Goal: Task Accomplishment & Management: Manage account settings

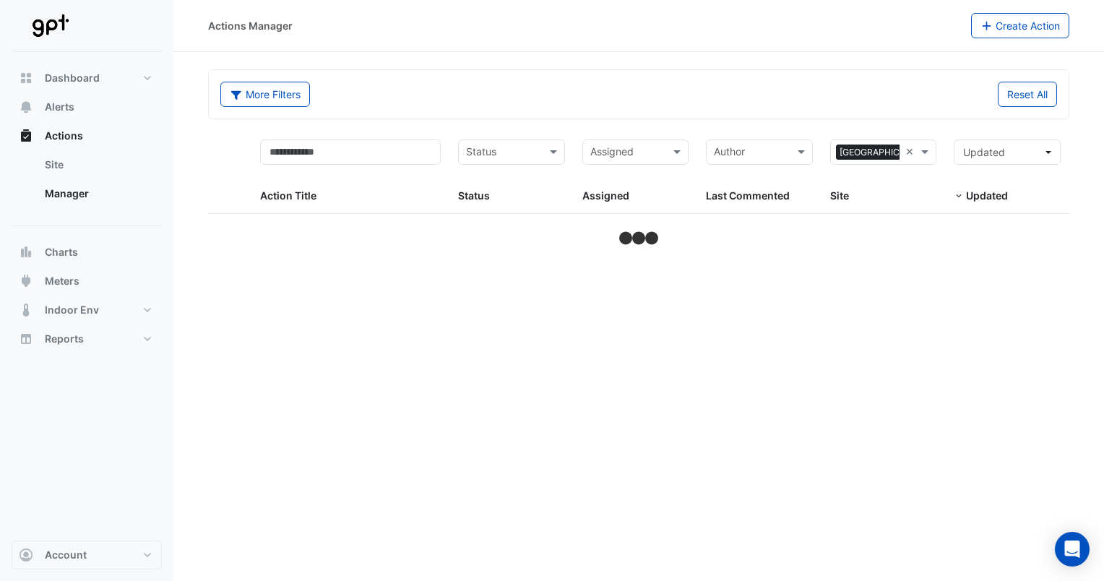
select select "**"
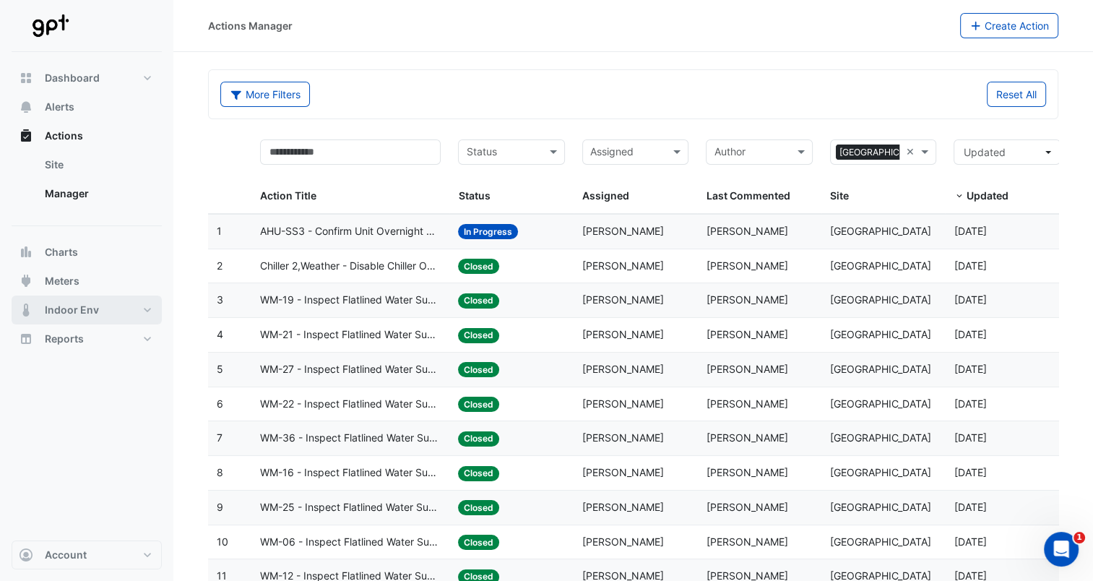
click at [137, 309] on button "Indoor Env" at bounding box center [87, 309] width 150 height 29
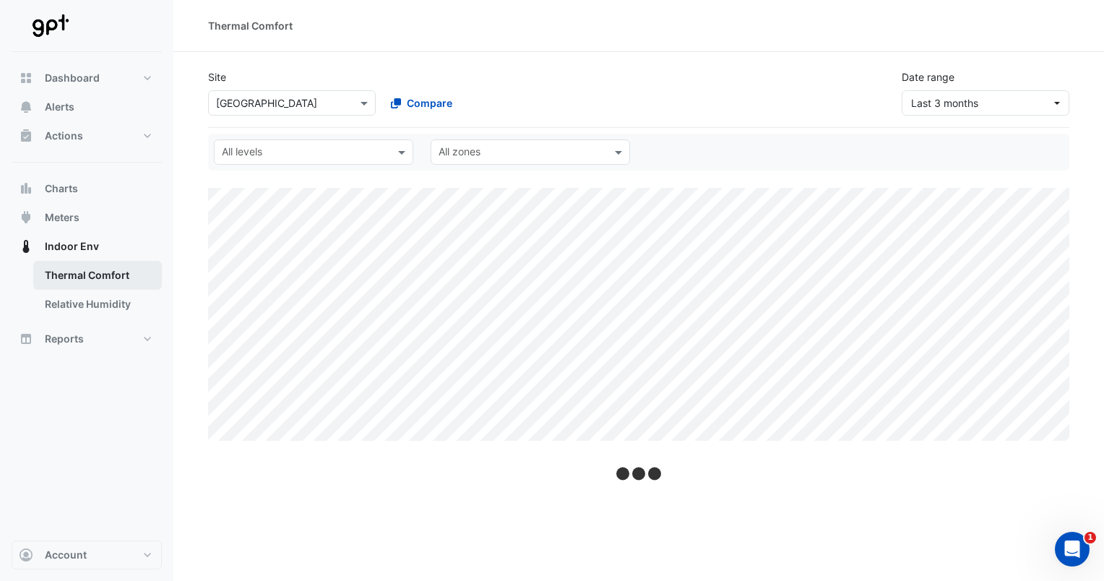
click at [96, 277] on link "Thermal Comfort" at bounding box center [97, 275] width 129 height 29
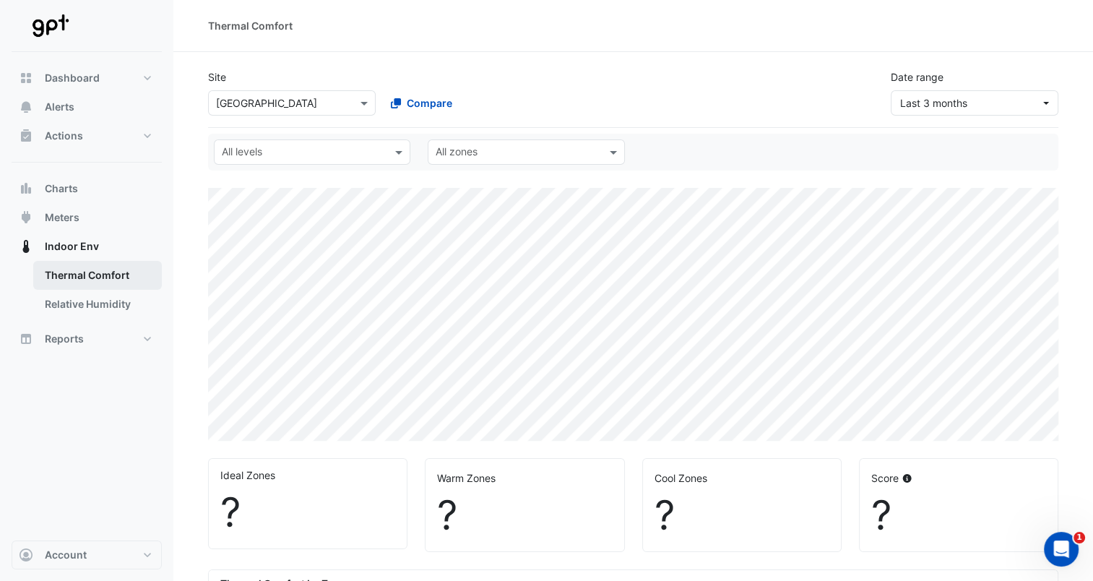
select select "**"
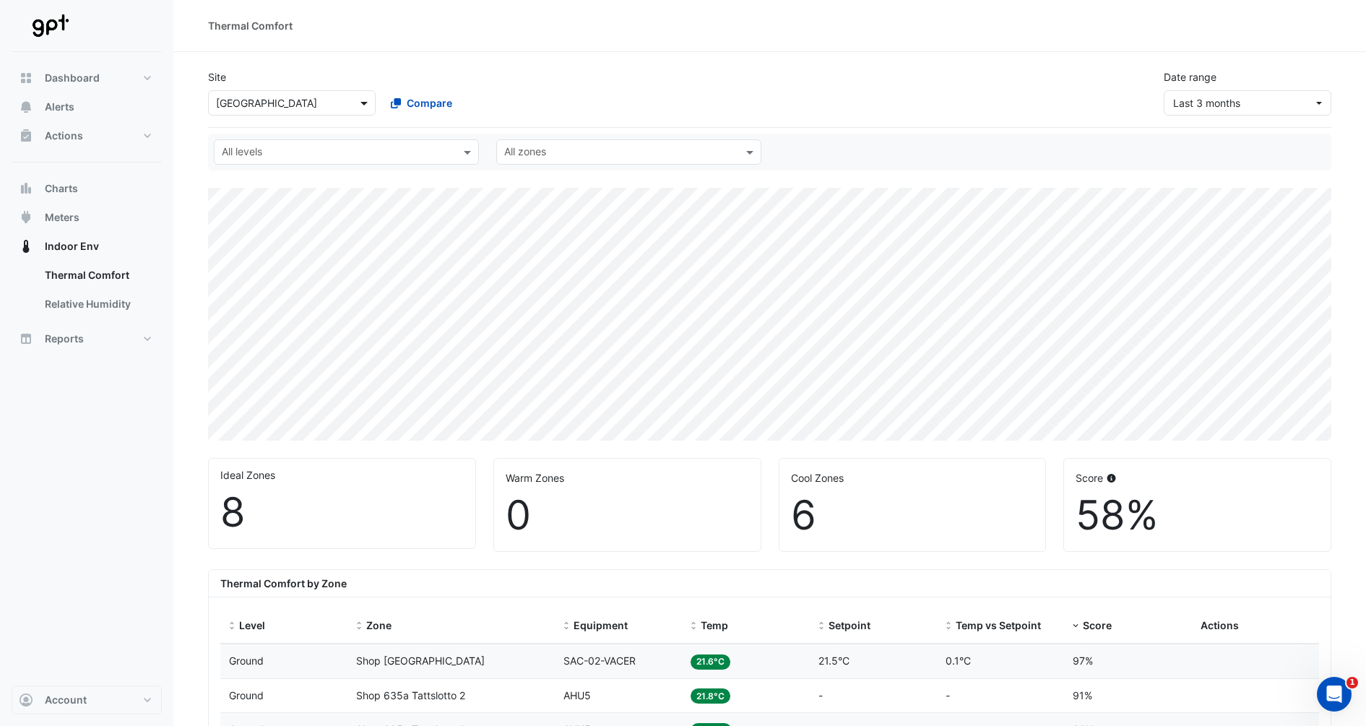
click at [363, 104] on span at bounding box center [366, 102] width 18 height 15
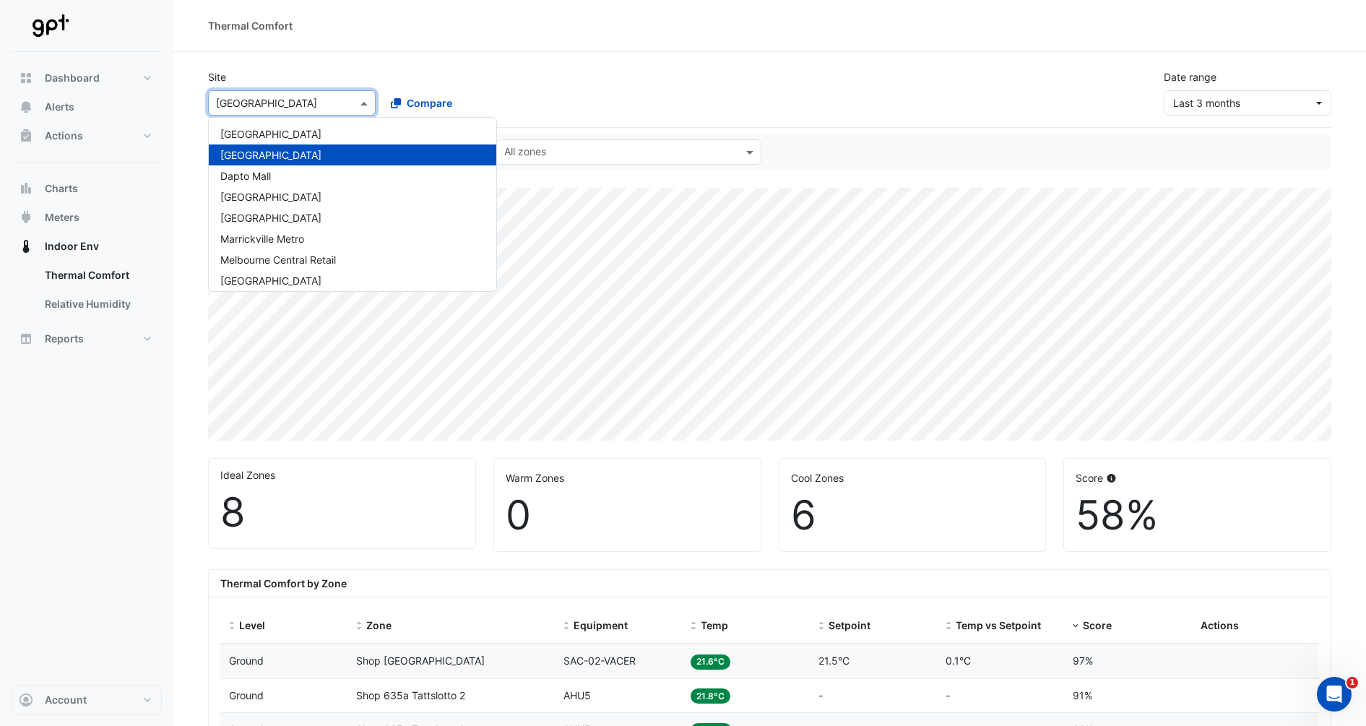
click at [363, 104] on span at bounding box center [366, 102] width 18 height 15
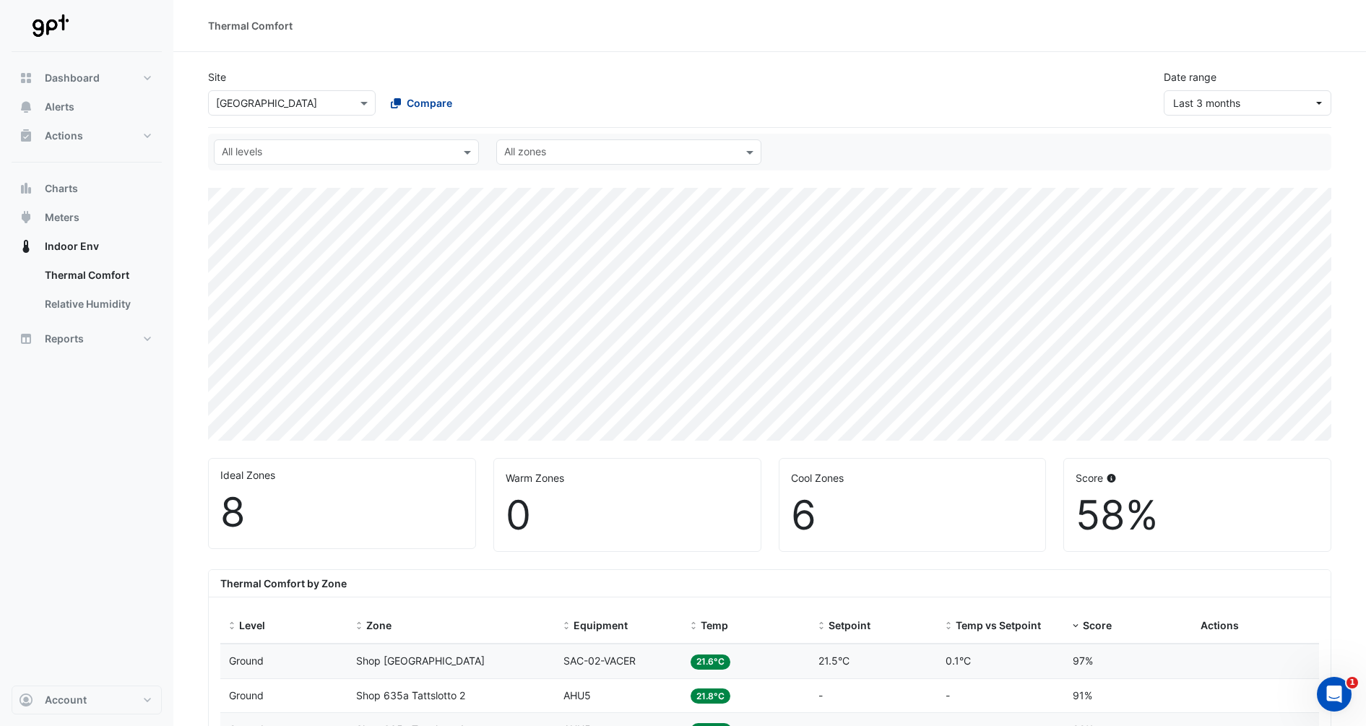
click at [421, 103] on span "Compare" at bounding box center [430, 102] width 46 height 15
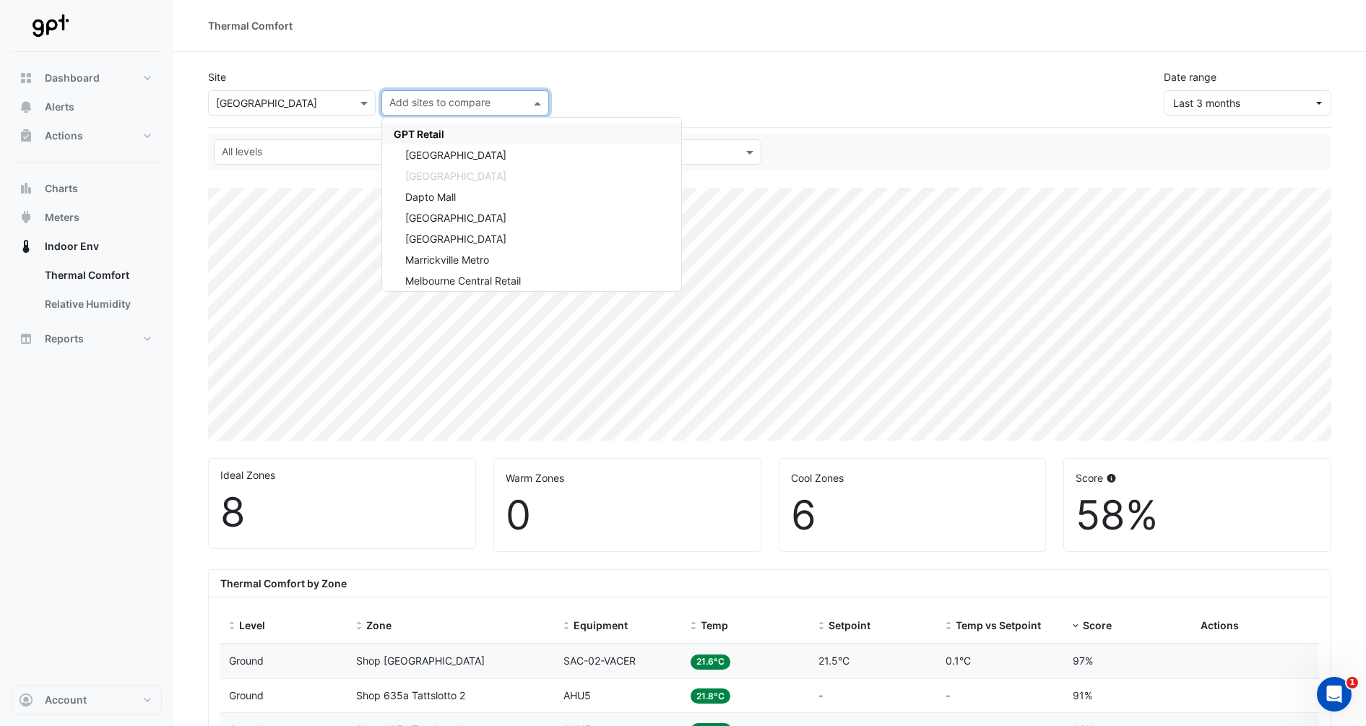
click at [410, 134] on span "GPT Retail" at bounding box center [419, 134] width 51 height 12
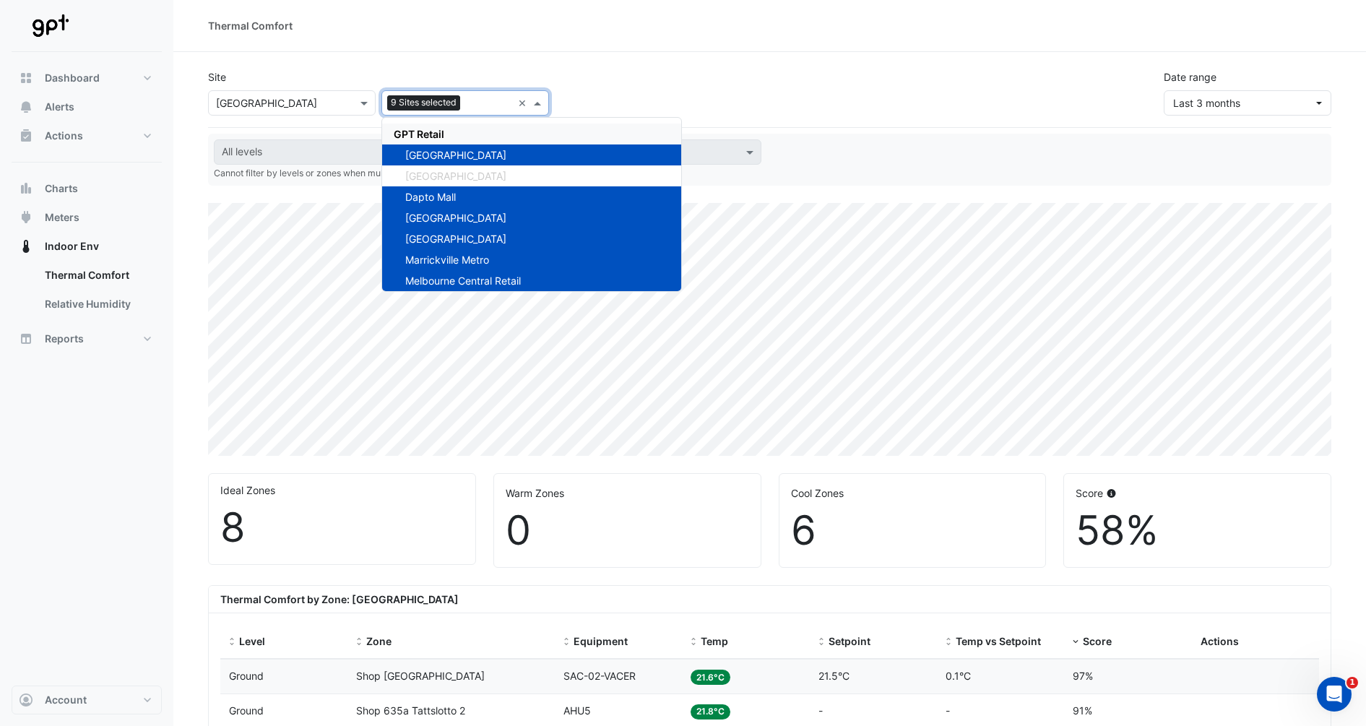
click at [795, 65] on div "Site × [GEOGRAPHIC_DATA] 9 Sites selected × GPT Retail [GEOGRAPHIC_DATA] [GEOGR…" at bounding box center [769, 87] width 1141 height 58
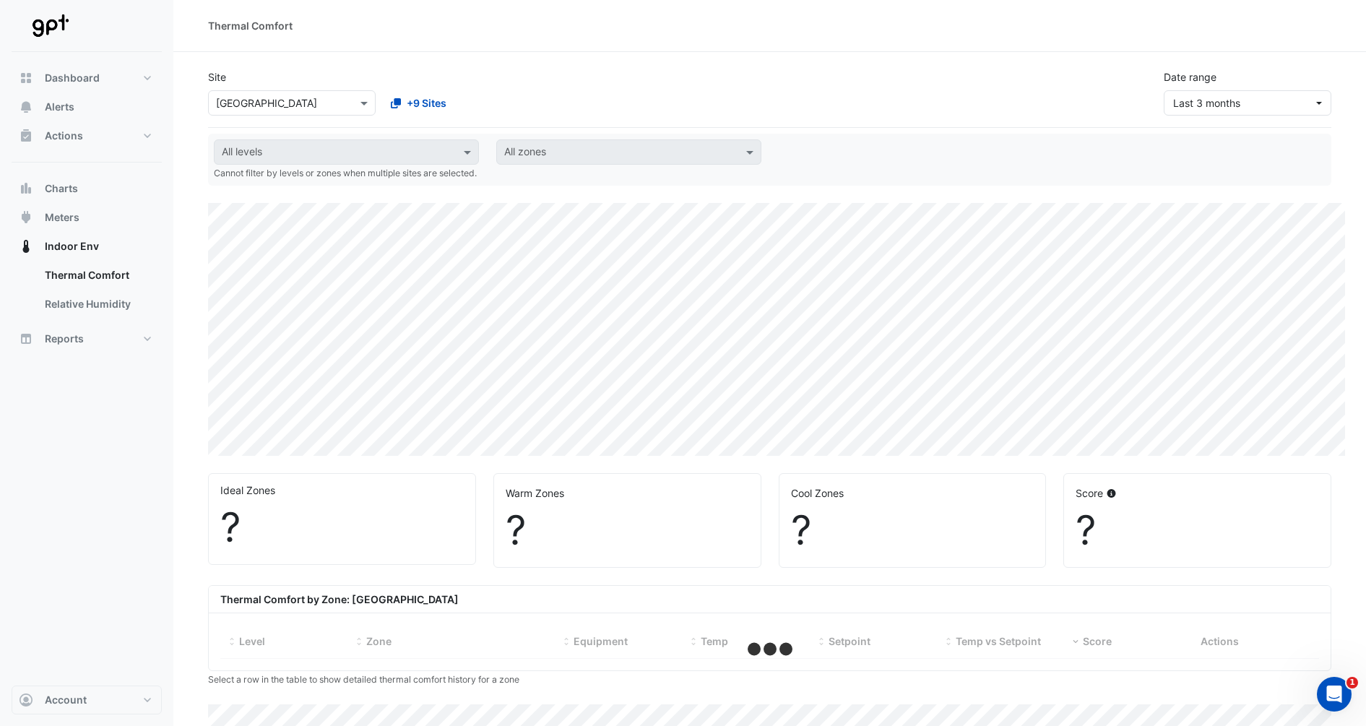
select select "**"
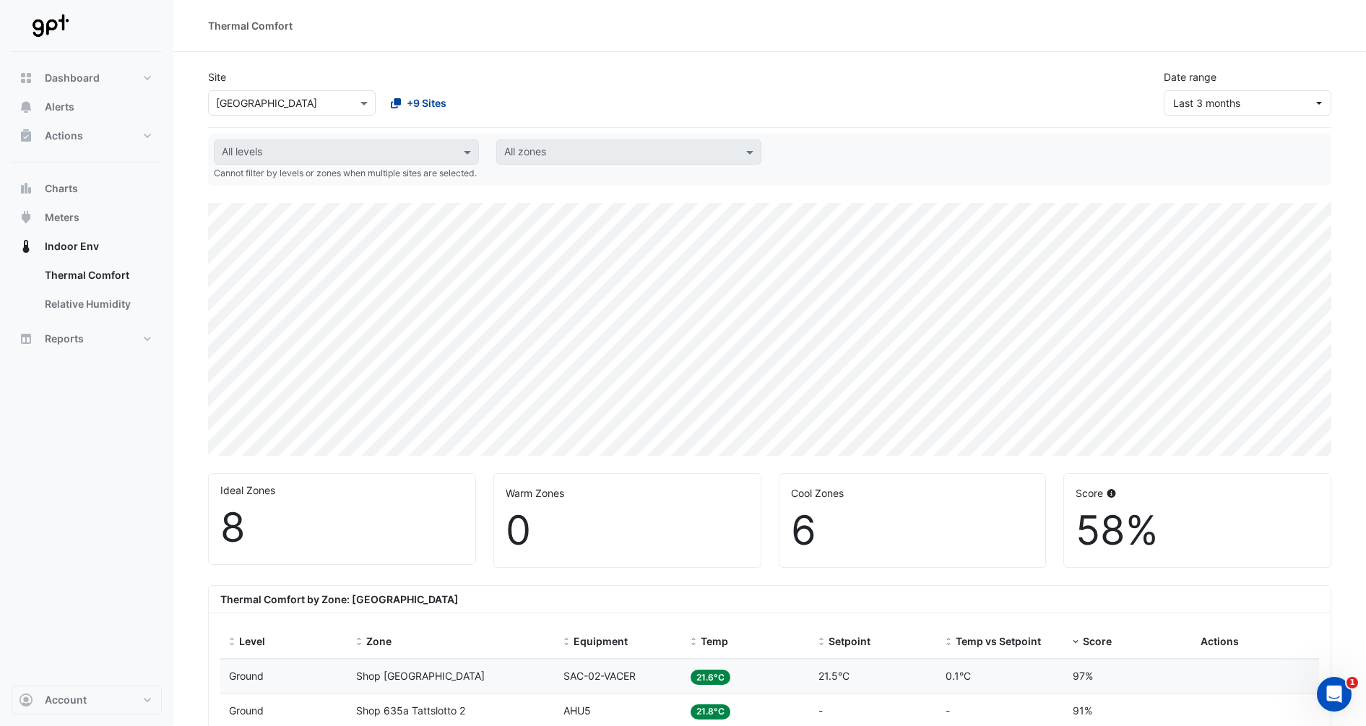
click at [401, 95] on button "+9 Sites" at bounding box center [418, 102] width 74 height 25
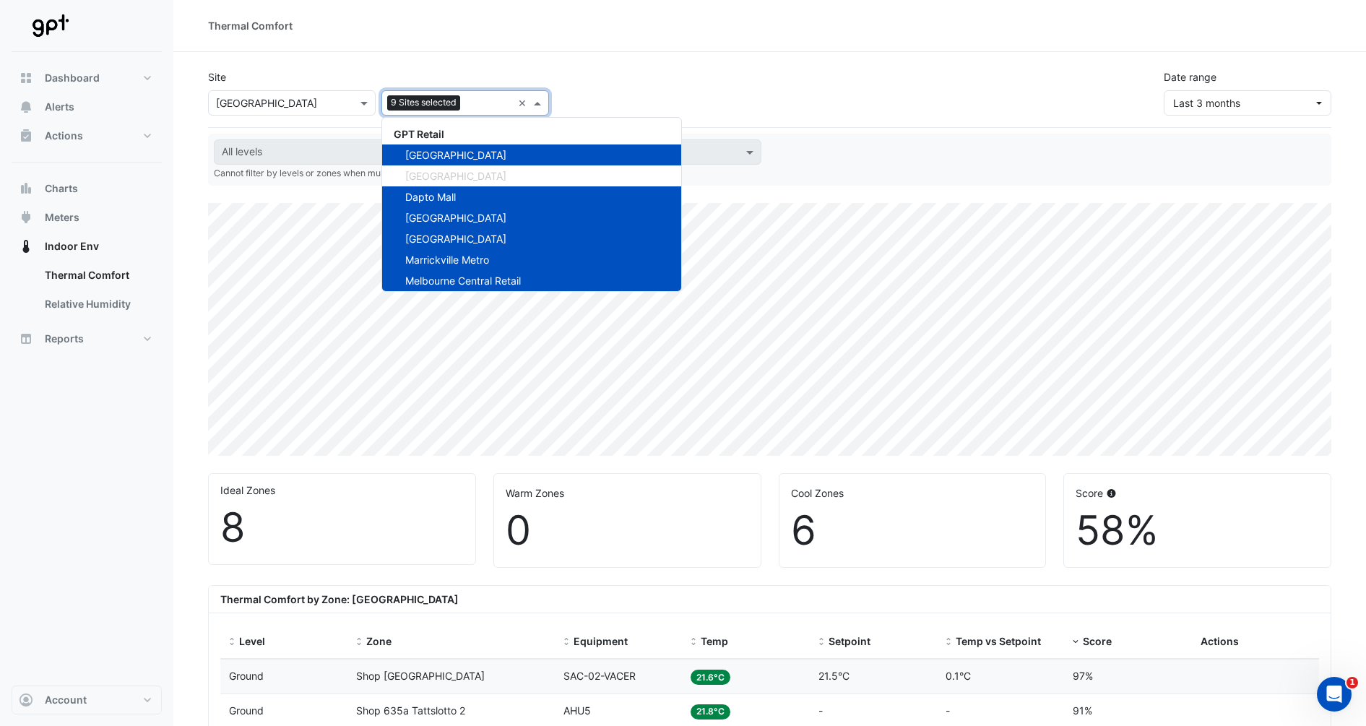
click at [475, 173] on span "[GEOGRAPHIC_DATA]" at bounding box center [455, 176] width 101 height 12
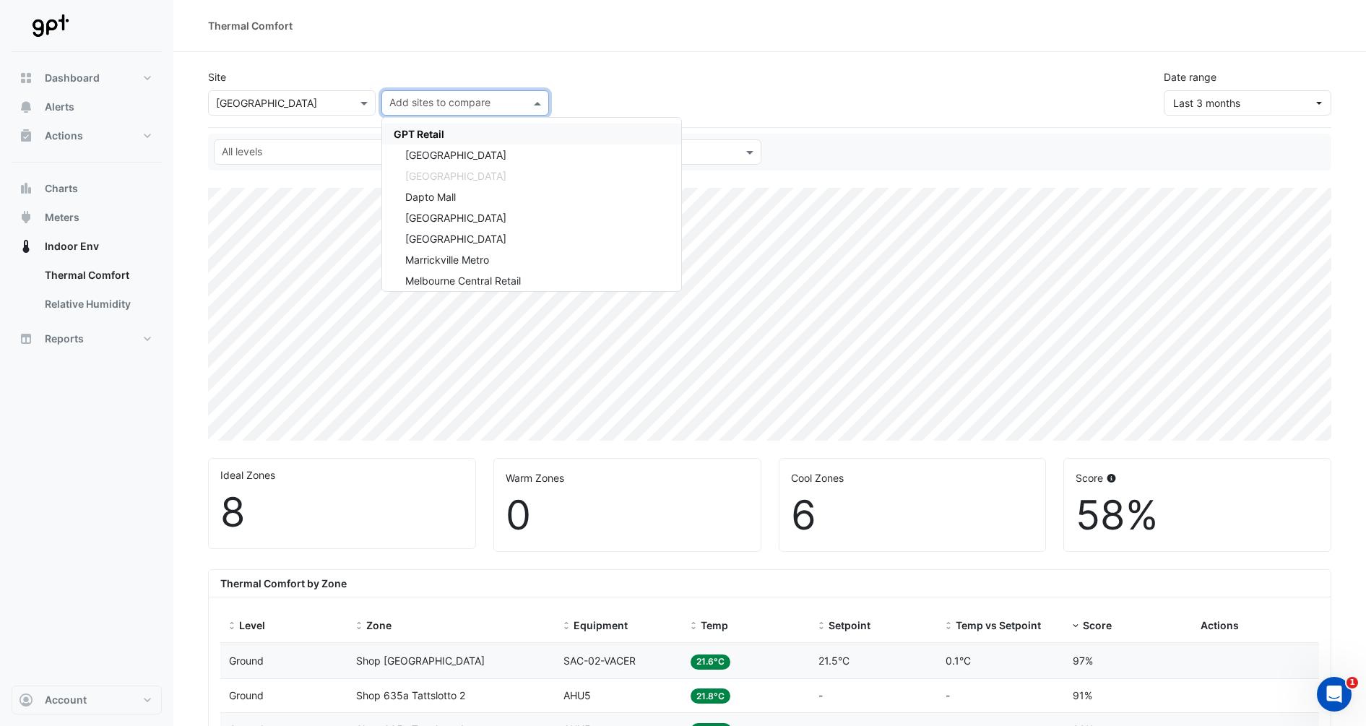
click at [620, 80] on div "Site × Chirnside Park Shopping Centre Add sites to compare GPT Retail Charlesto…" at bounding box center [769, 87] width 1141 height 58
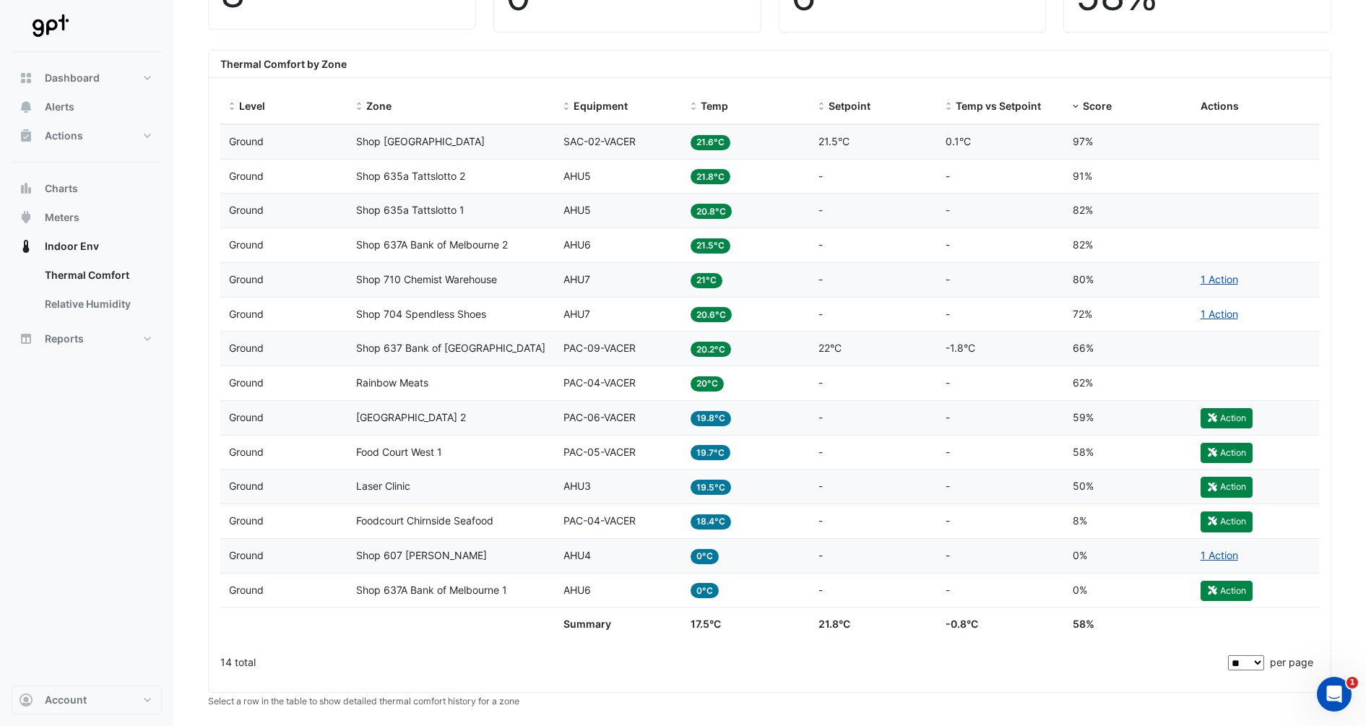
scroll to position [542, 0]
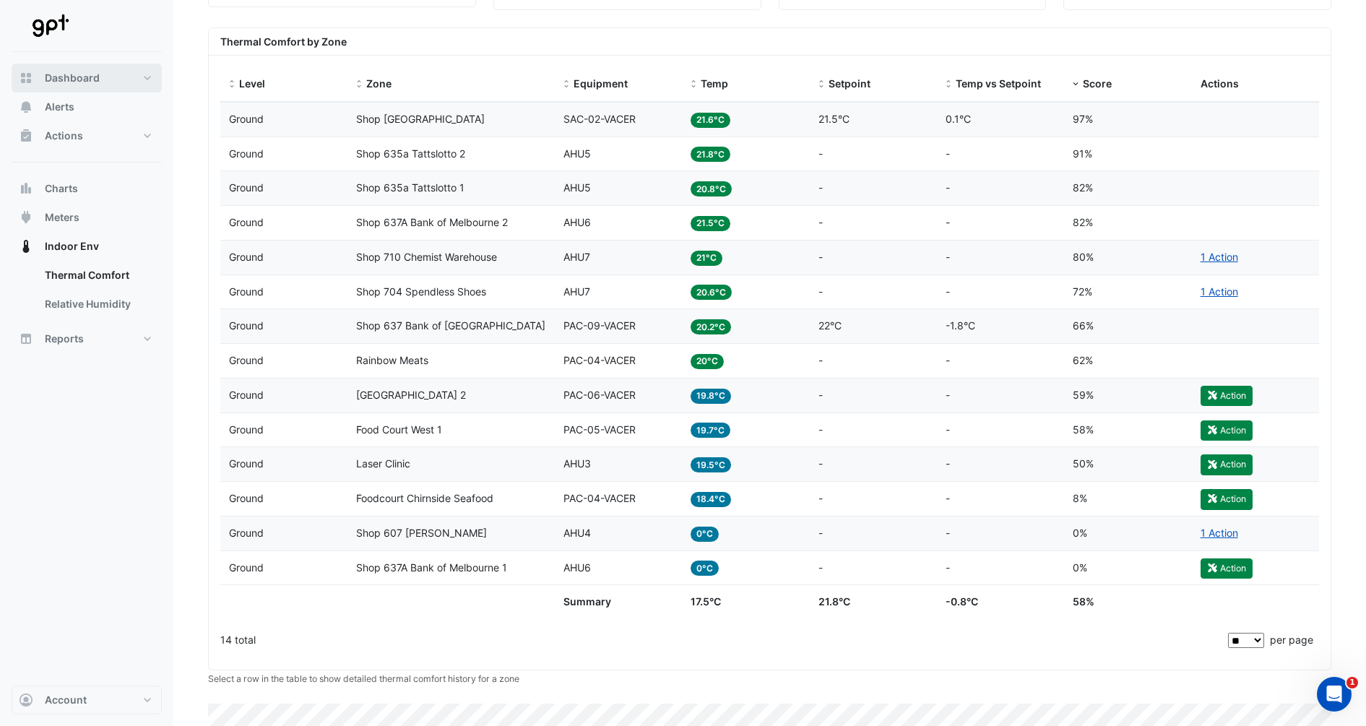
click at [60, 73] on span "Dashboard" at bounding box center [72, 78] width 55 height 14
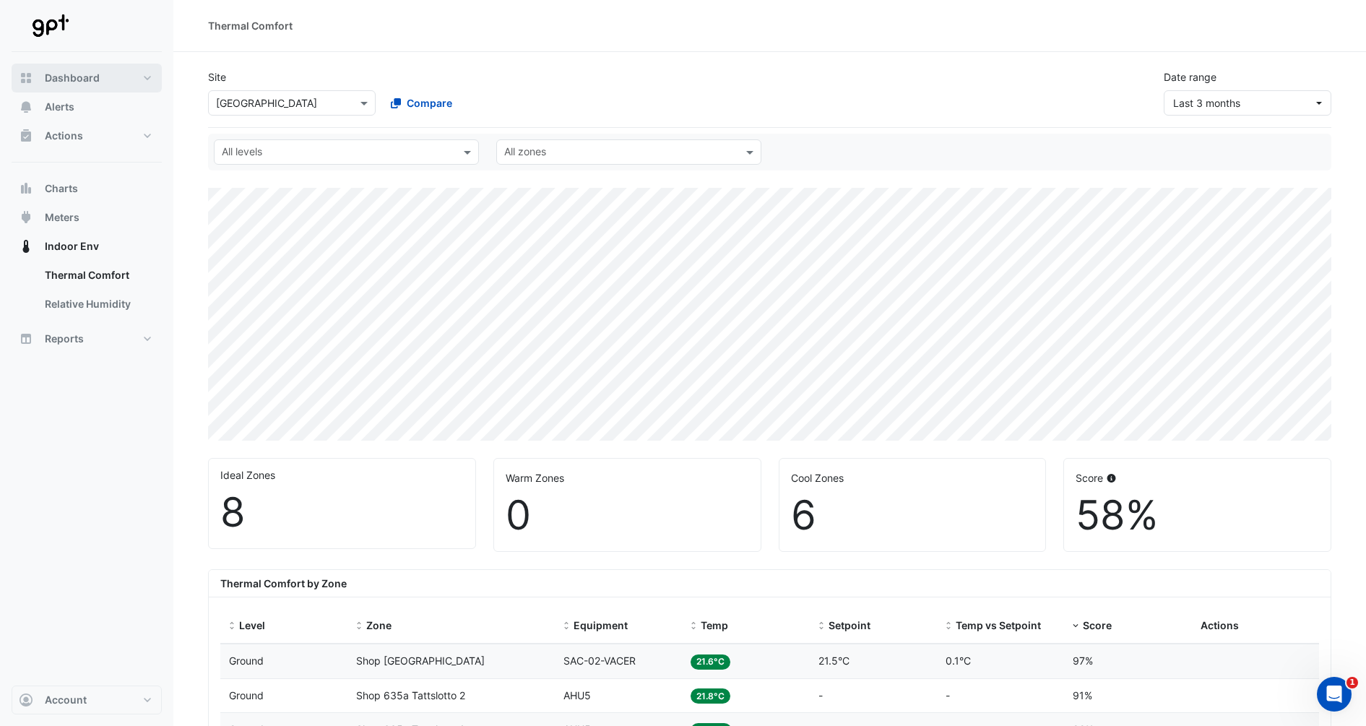
select select "**"
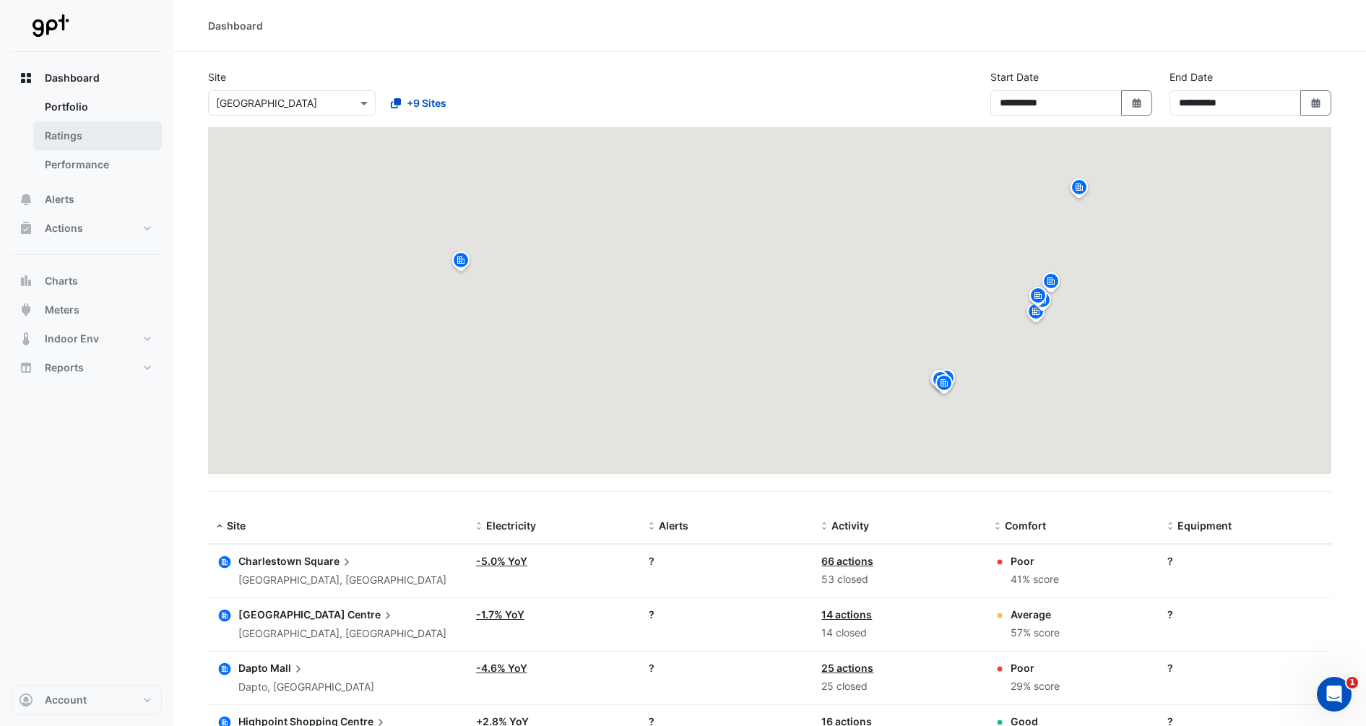
click at [73, 131] on link "Ratings" at bounding box center [97, 135] width 129 height 29
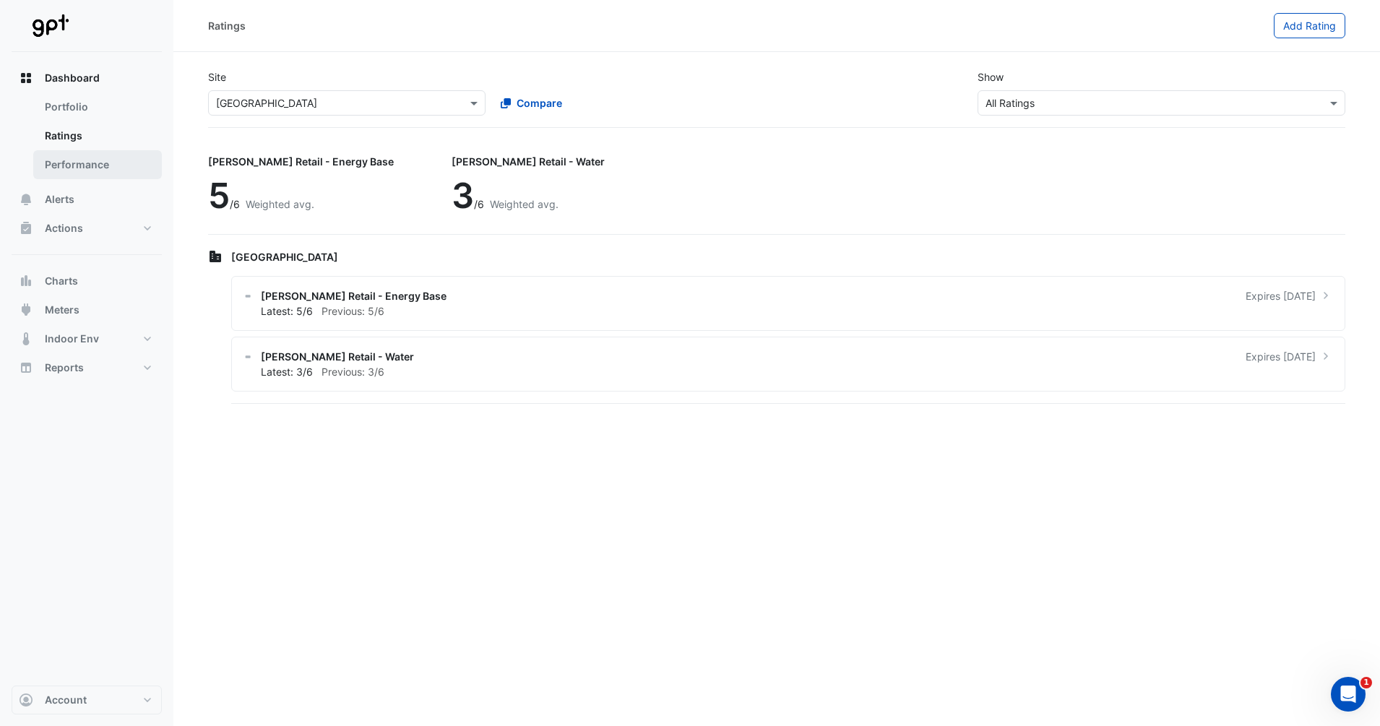
click at [79, 167] on link "Performance" at bounding box center [97, 164] width 129 height 29
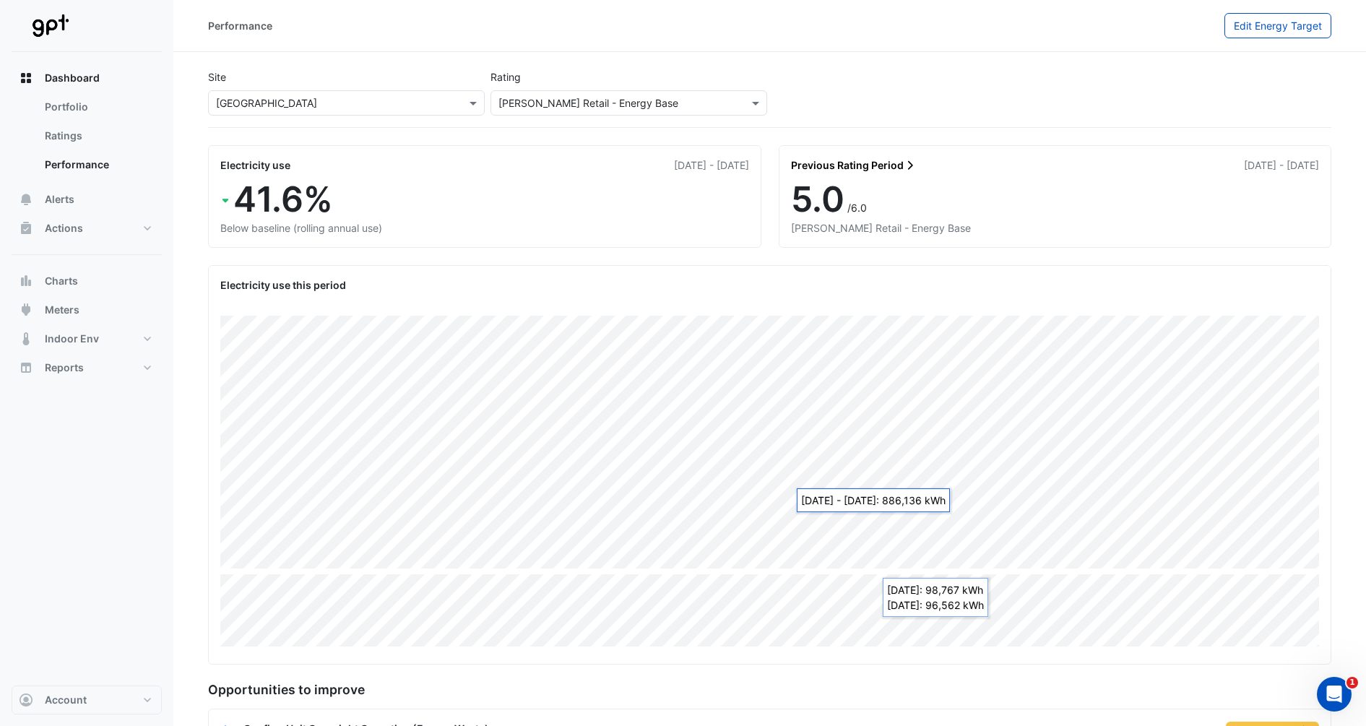
scroll to position [81, 0]
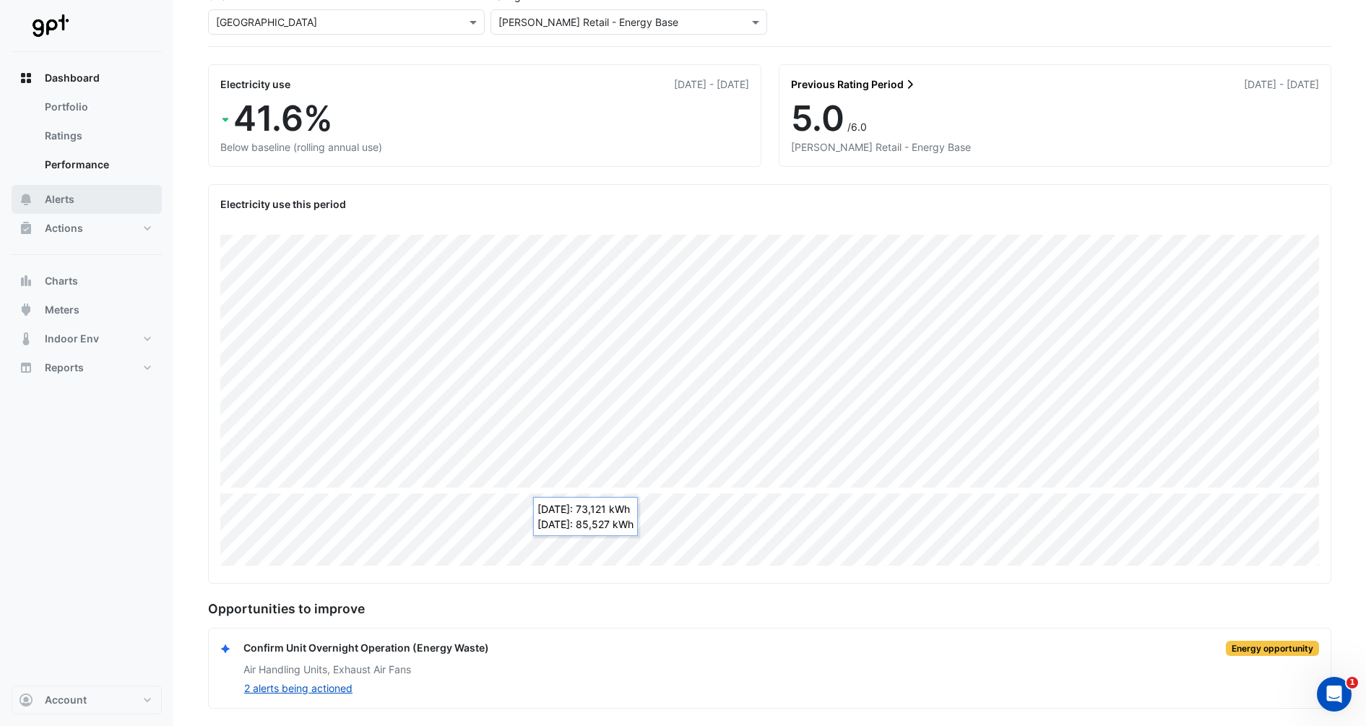
click at [71, 200] on span "Alerts" at bounding box center [60, 199] width 30 height 14
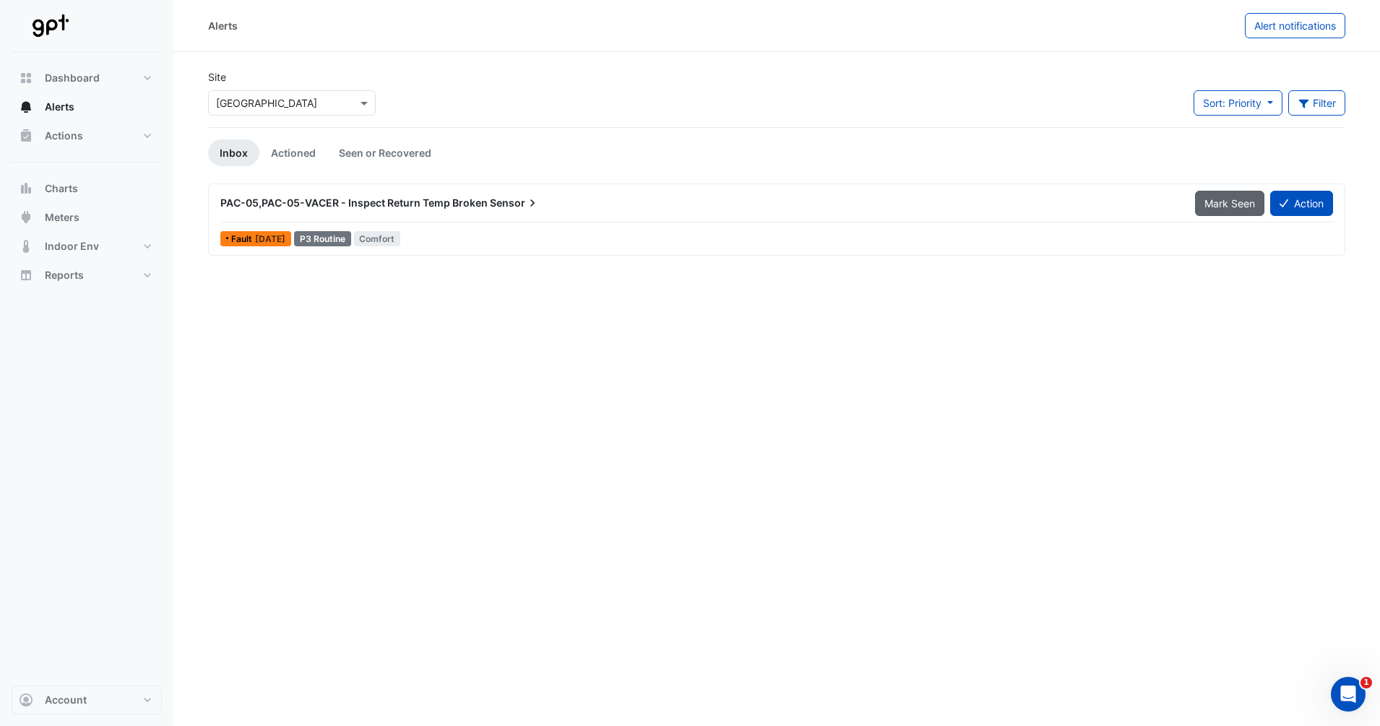
click at [1213, 202] on span "Mark Seen" at bounding box center [1229, 203] width 51 height 12
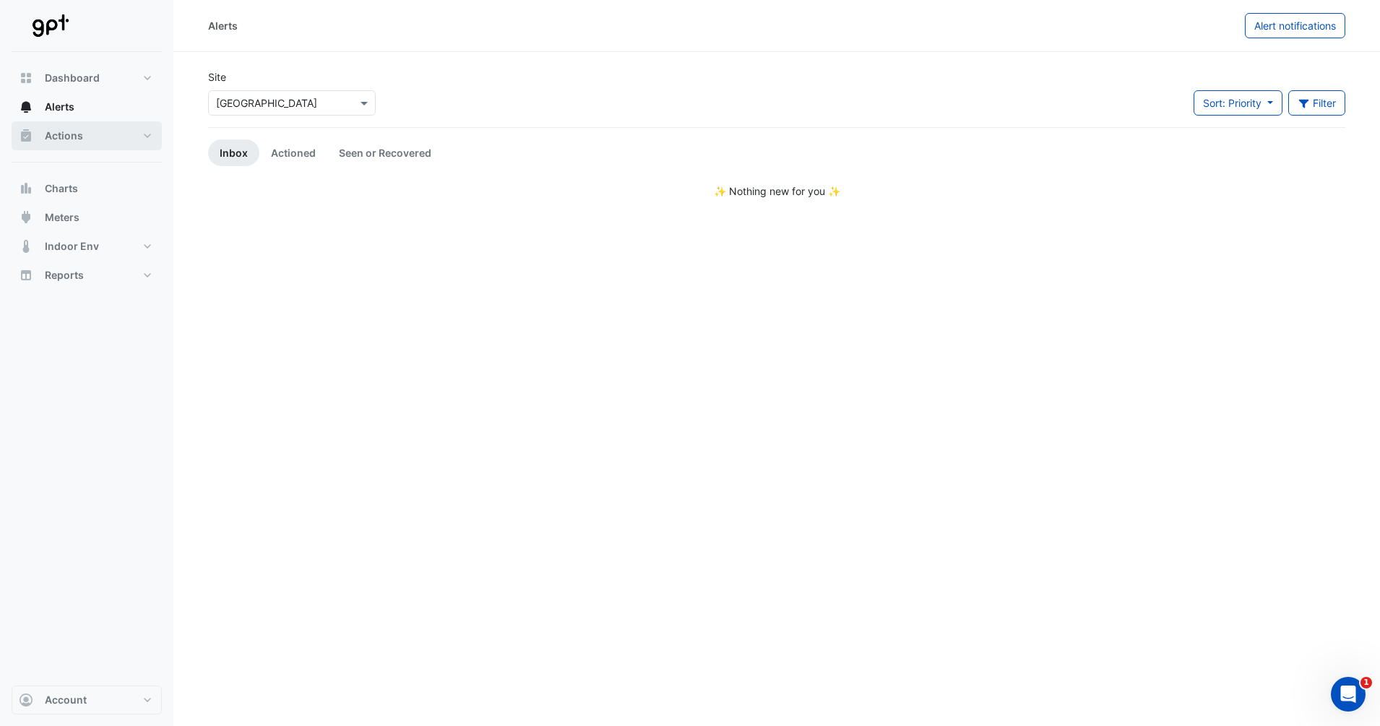
click at [60, 144] on button "Actions" at bounding box center [87, 135] width 150 height 29
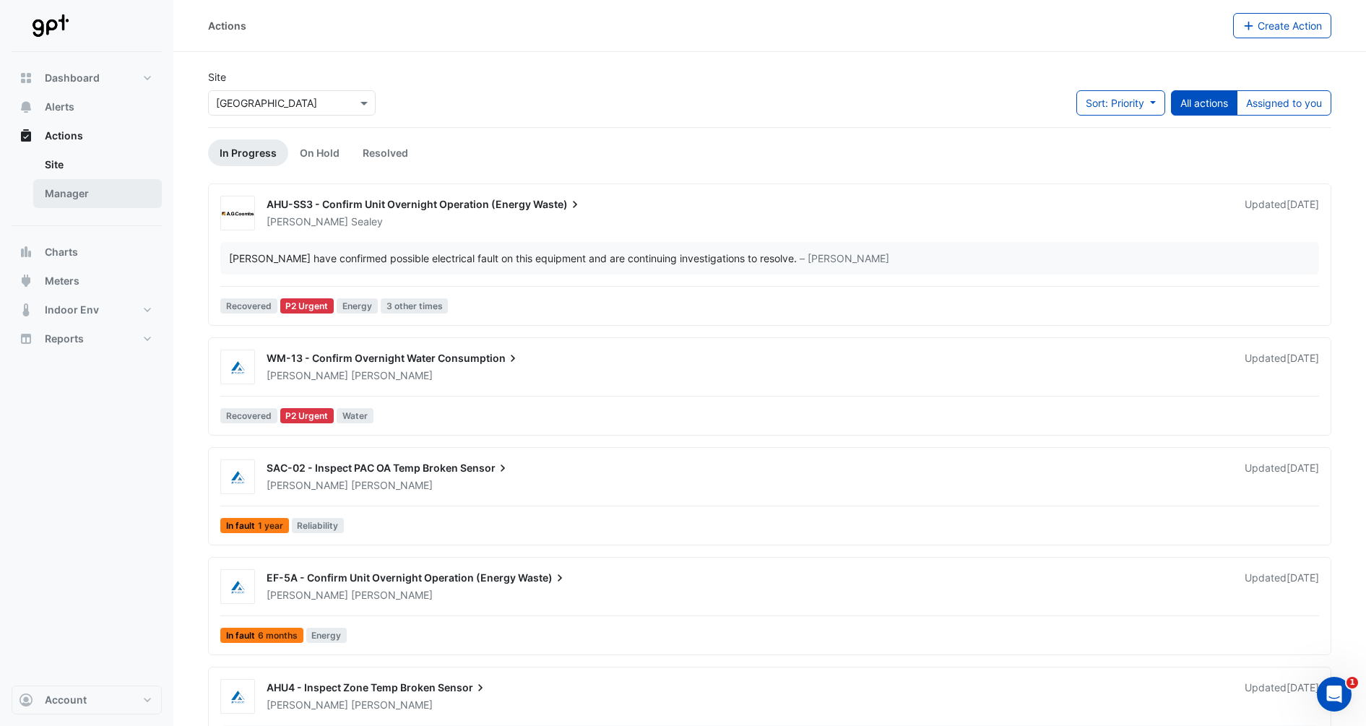
click at [61, 191] on link "Manager" at bounding box center [97, 193] width 129 height 29
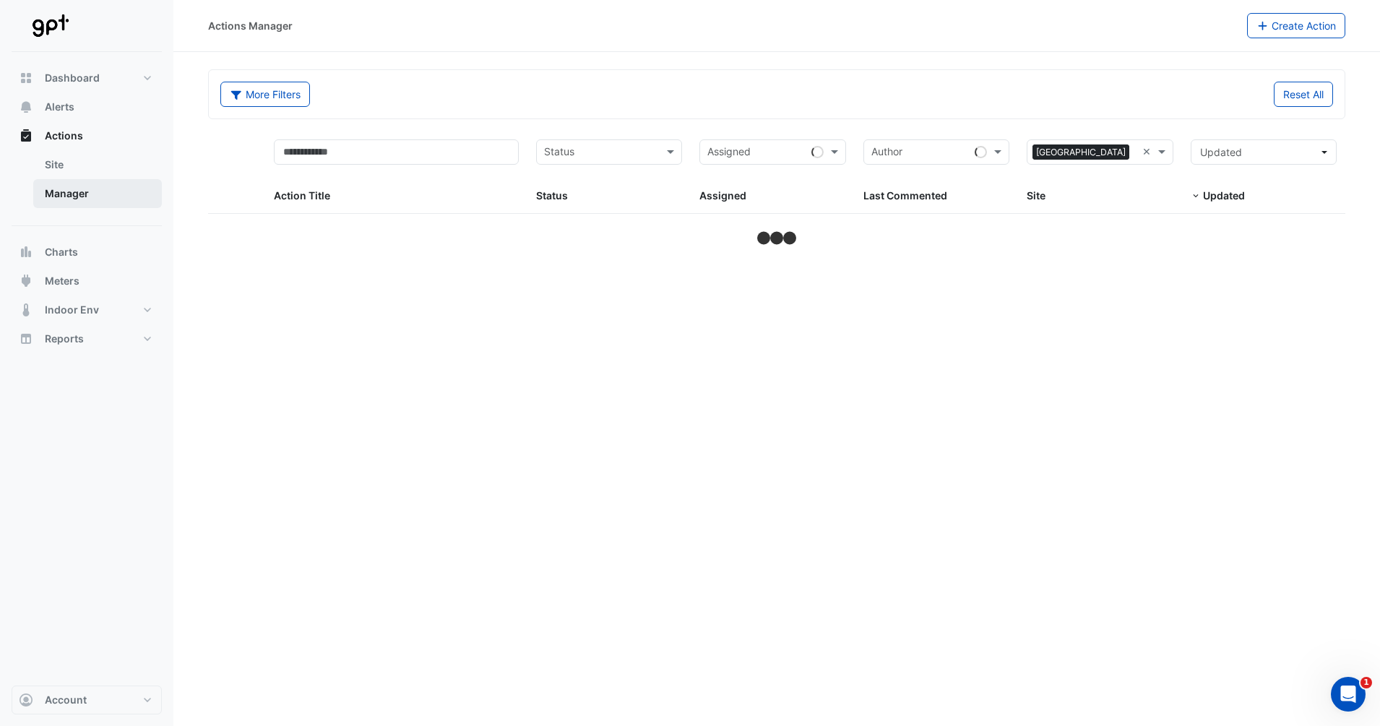
select select "**"
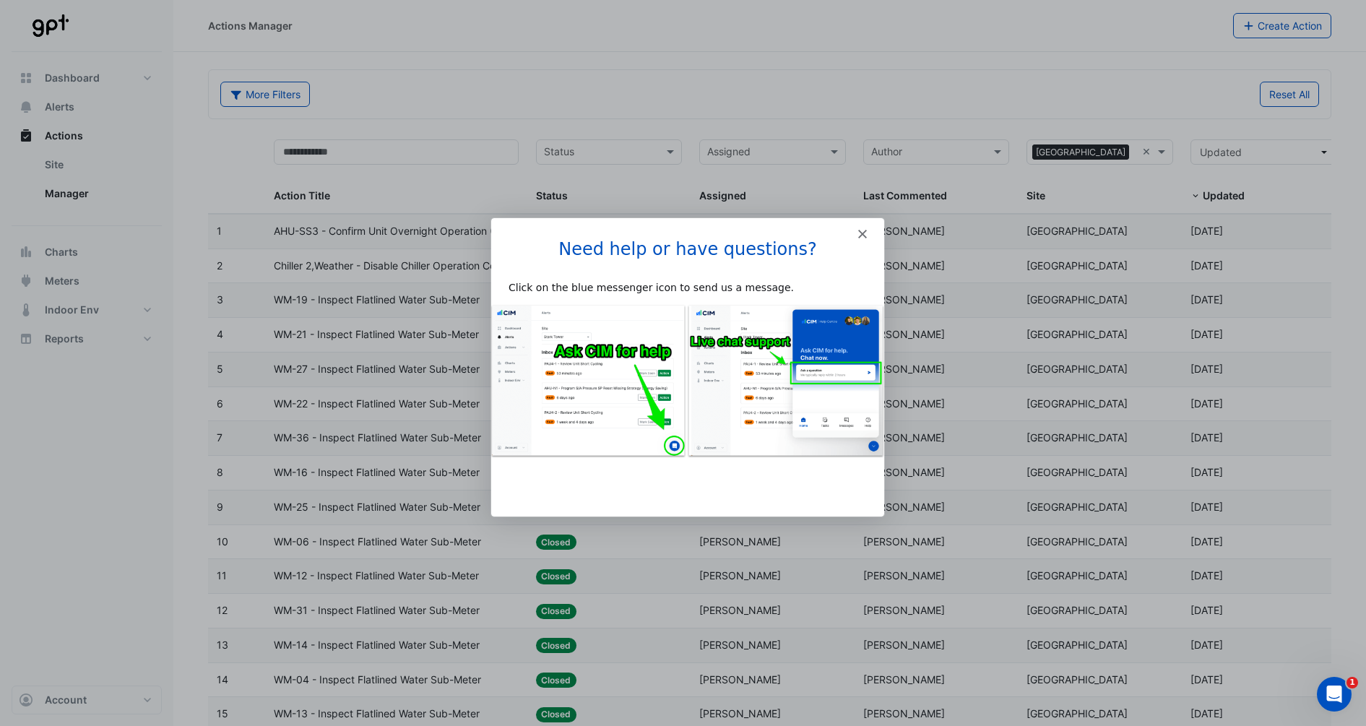
click at [859, 233] on icon "Close" at bounding box center [861, 233] width 9 height 9
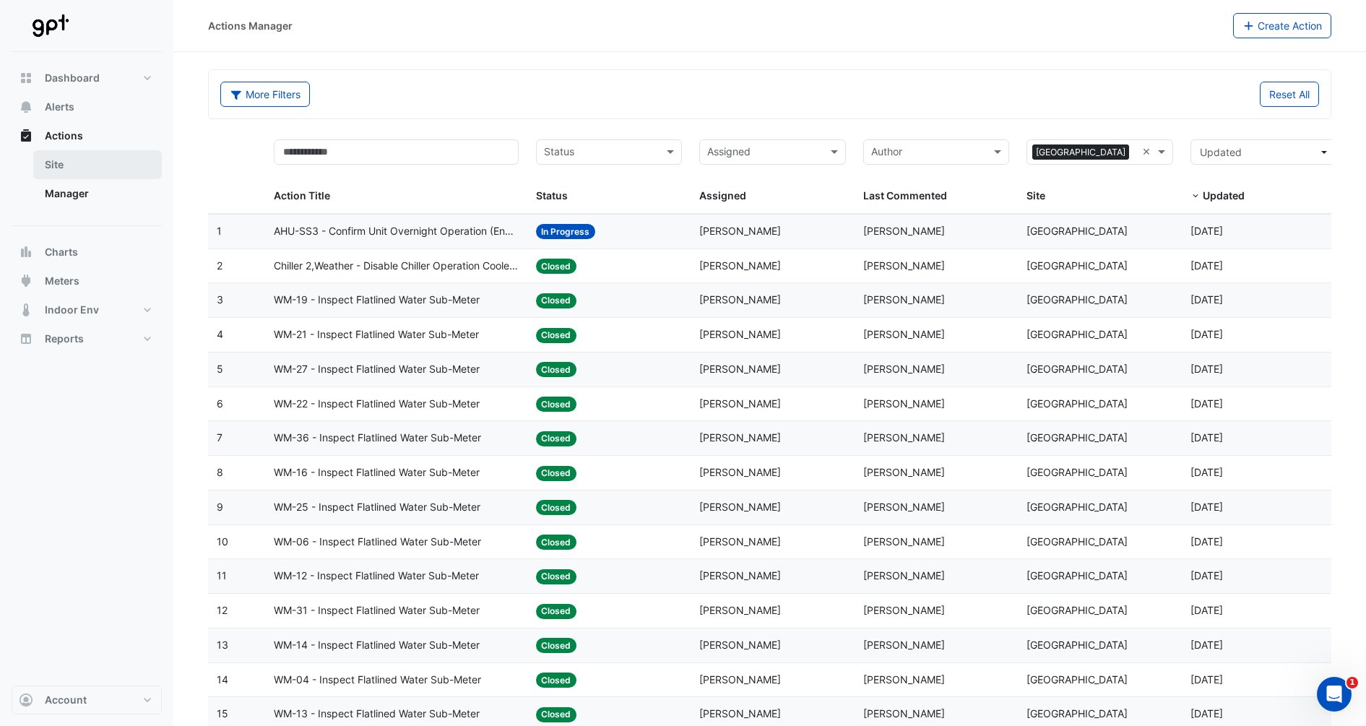
click at [65, 160] on link "Site" at bounding box center [97, 164] width 129 height 29
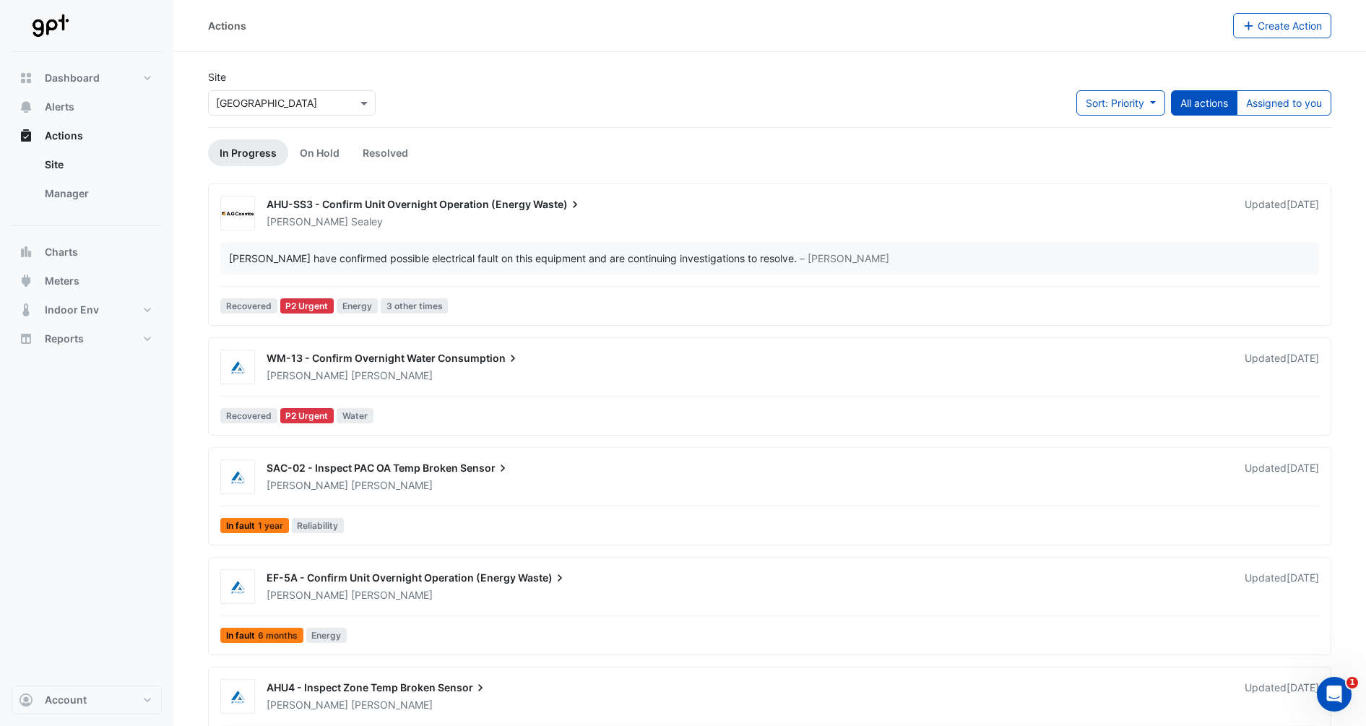
click at [993, 540] on div "SAC-02 - Inspect PAC OA Temp Broken Sensor Daniel Bakker Updated 5 months ago I…" at bounding box center [769, 496] width 1123 height 98
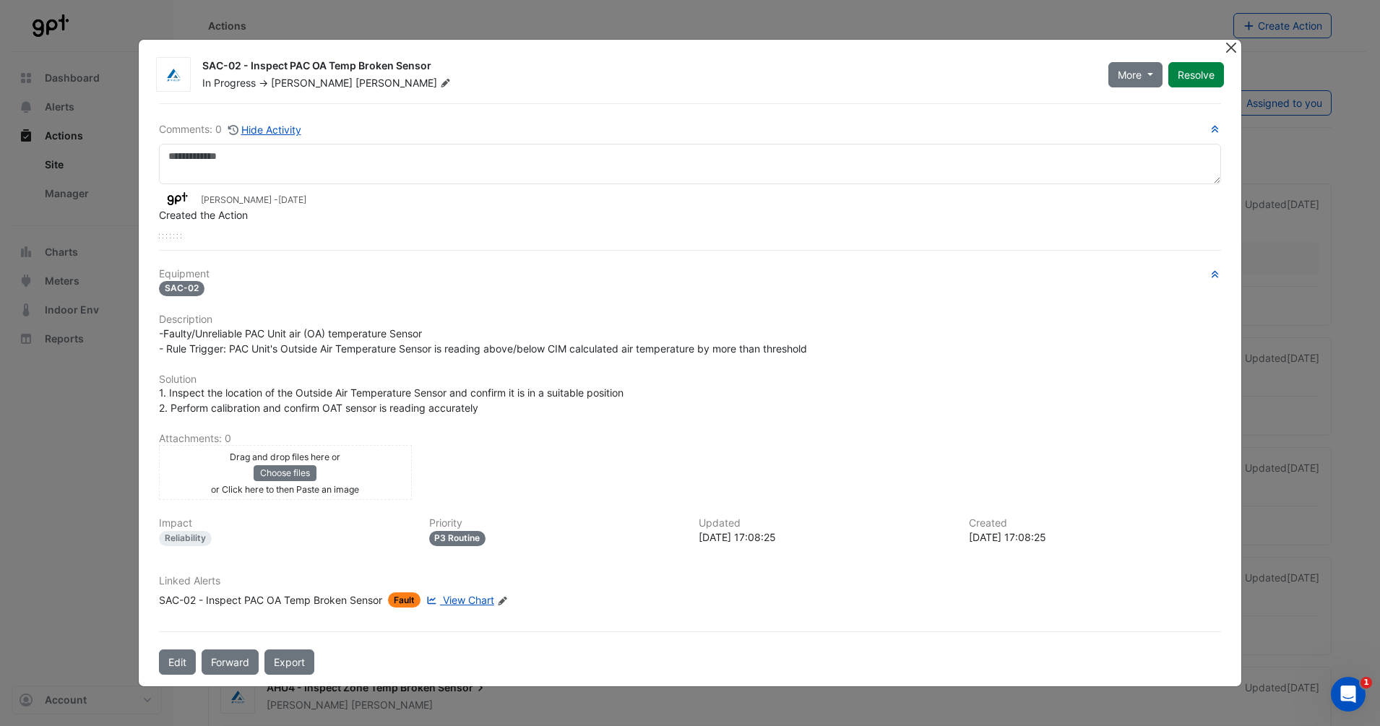
click at [1231, 50] on button "Close" at bounding box center [1230, 47] width 15 height 15
